Goal: Information Seeking & Learning: Learn about a topic

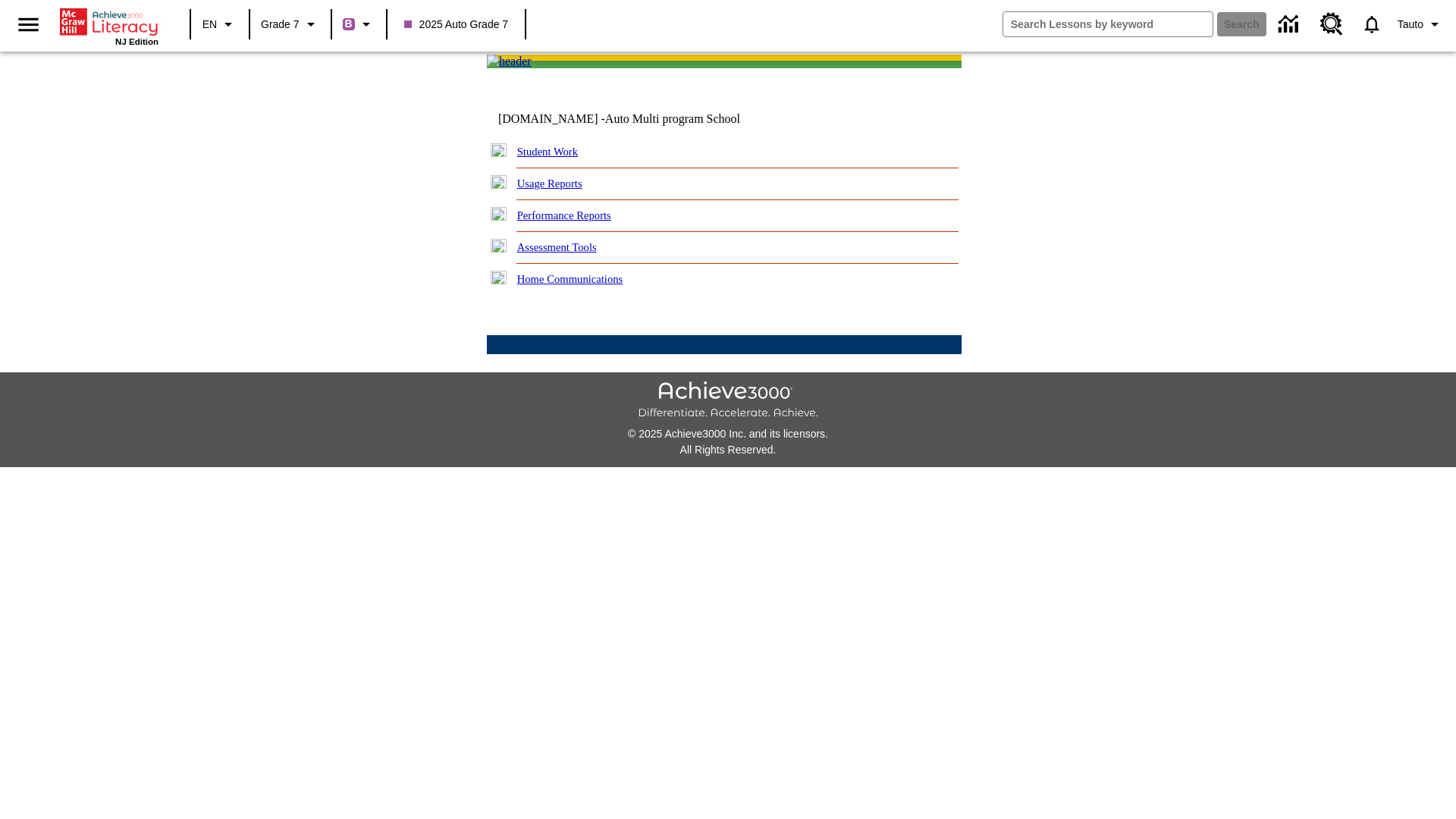
click at [580, 221] on link "Performance Reports" at bounding box center [563, 215] width 94 height 12
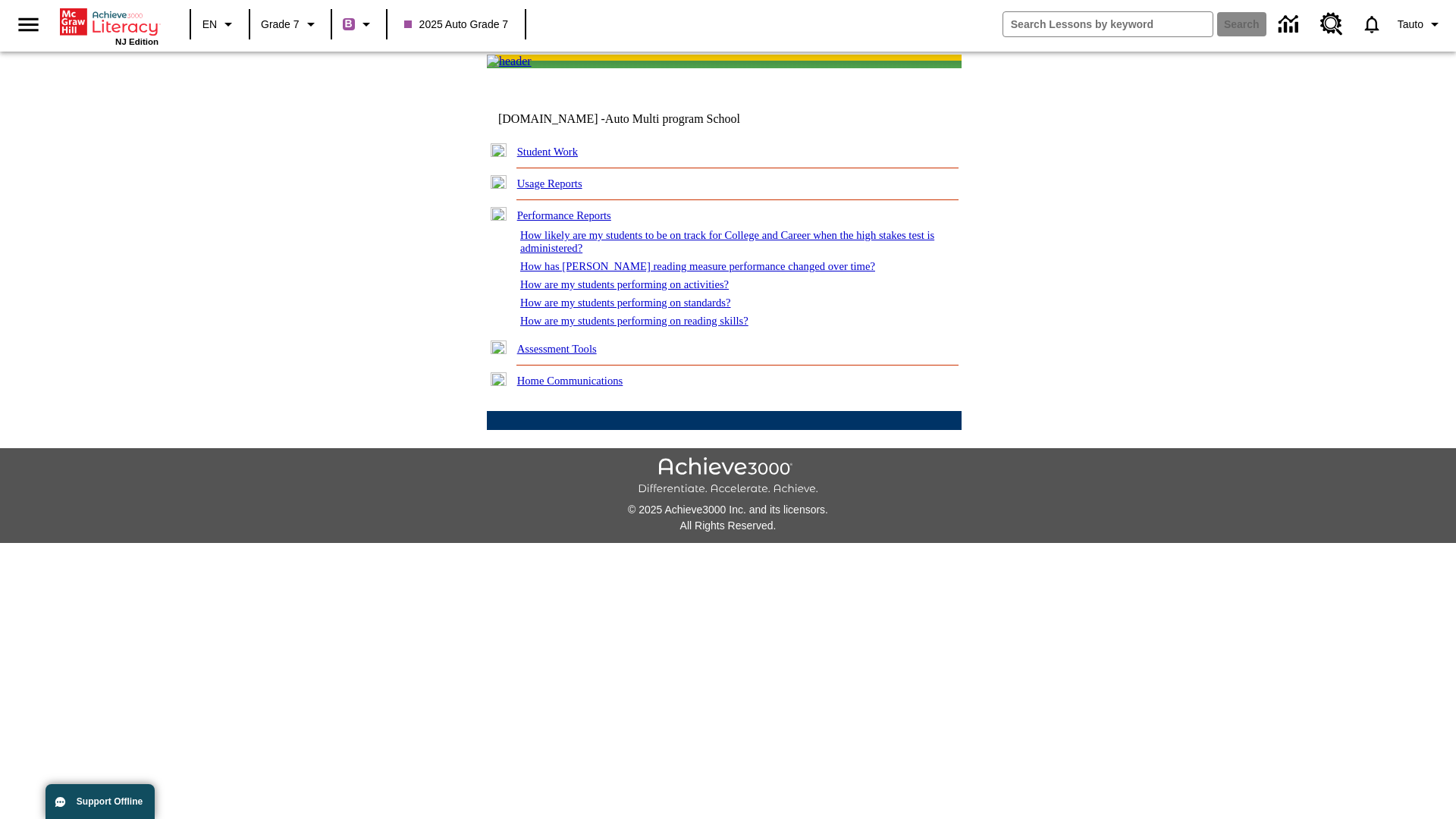
click at [650, 327] on link "How are my students performing on reading skills?" at bounding box center [633, 321] width 228 height 12
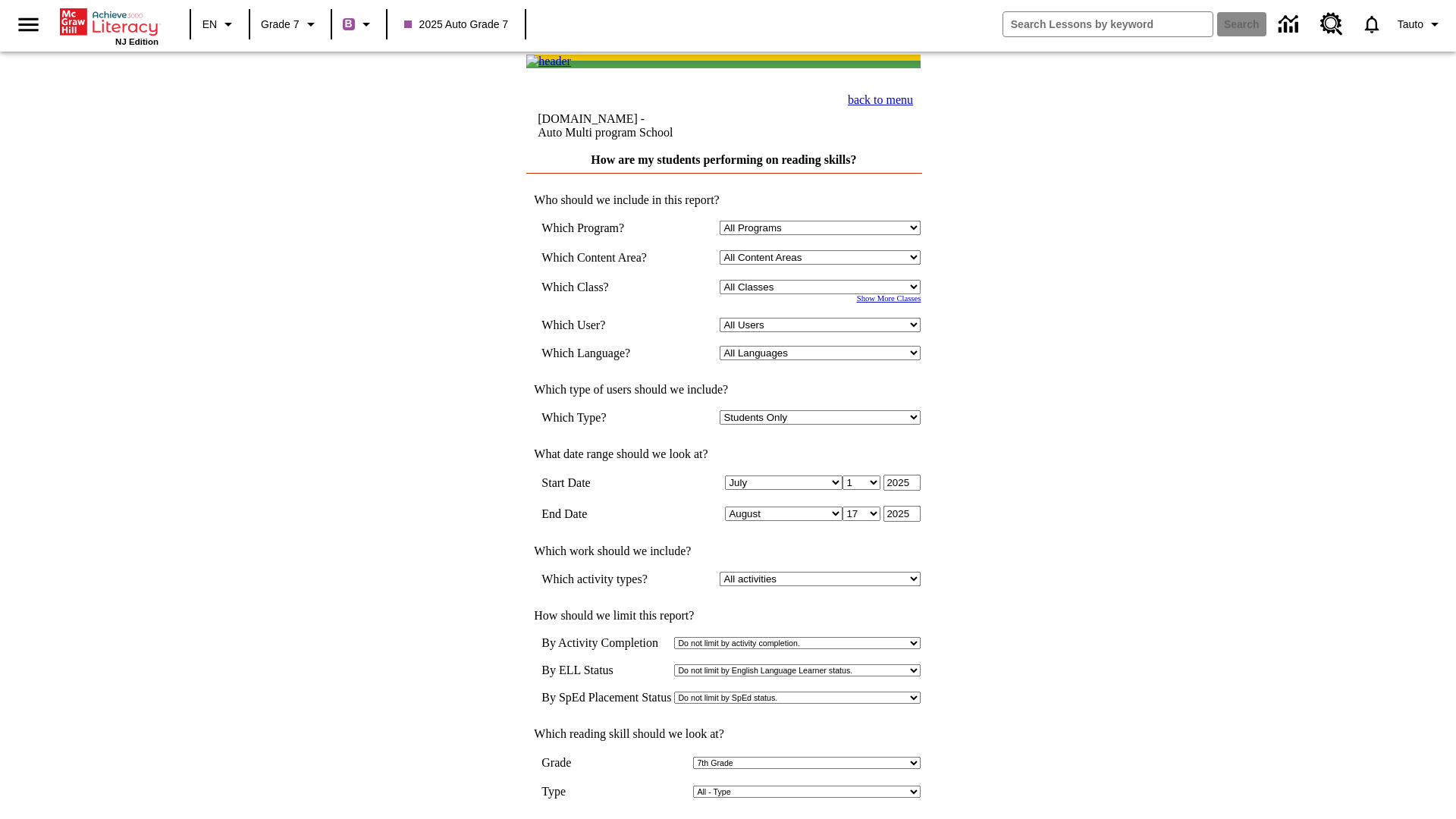
select select "2"
click at [725, 818] on input "View Report" at bounding box center [723, 835] width 73 height 17
select select "2348140"
